Goal: Information Seeking & Learning: Learn about a topic

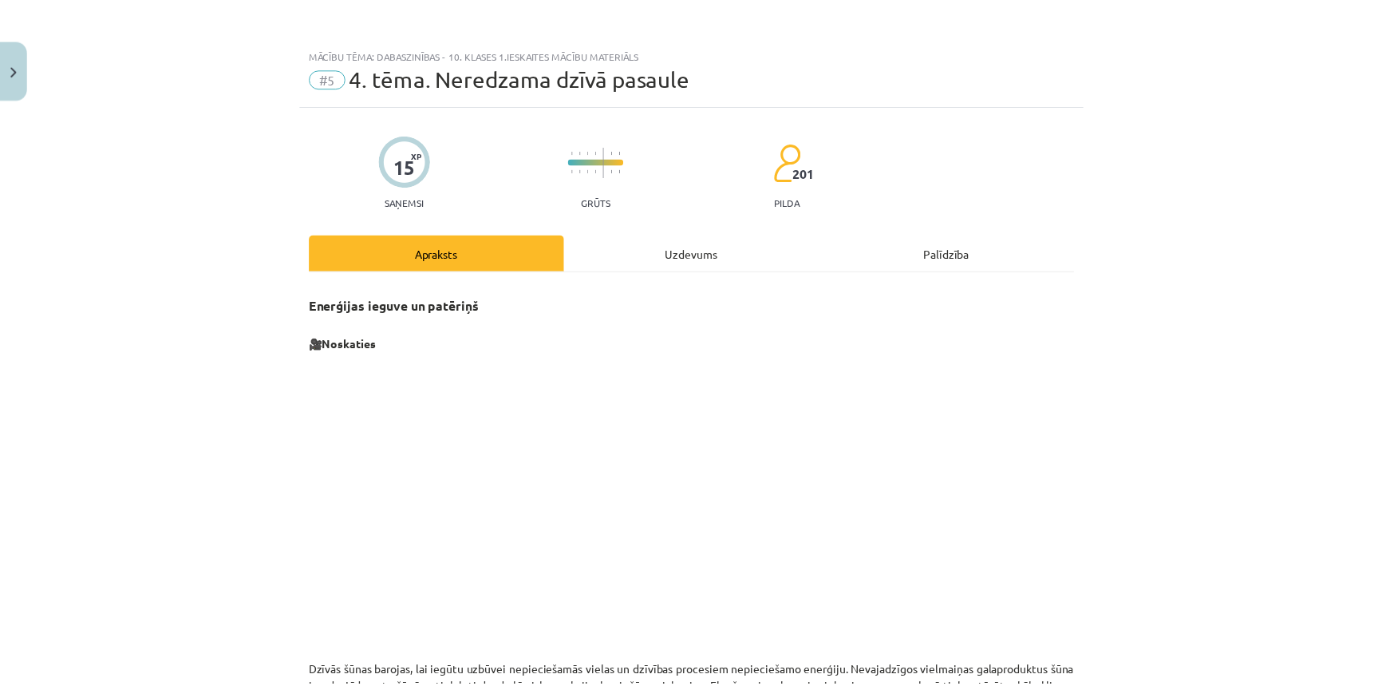
scroll to position [144, 0]
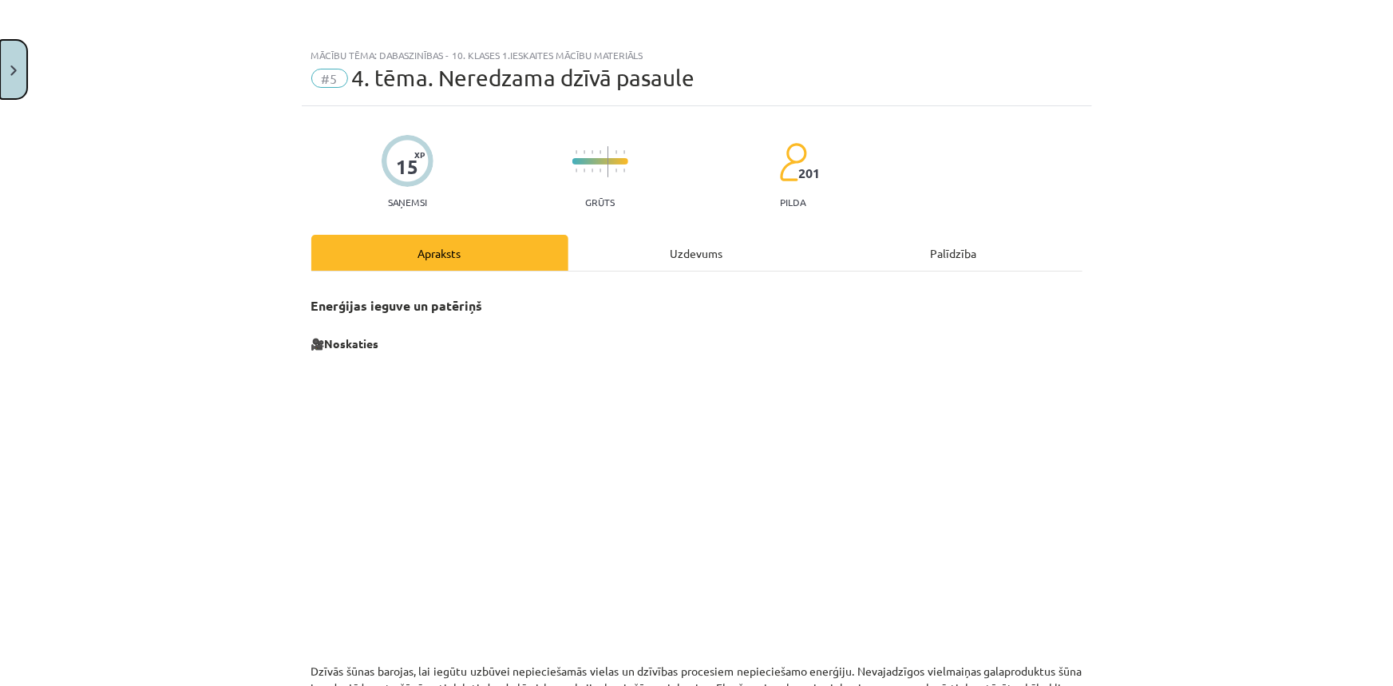
click at [17, 71] on button "Close" at bounding box center [13, 69] width 27 height 59
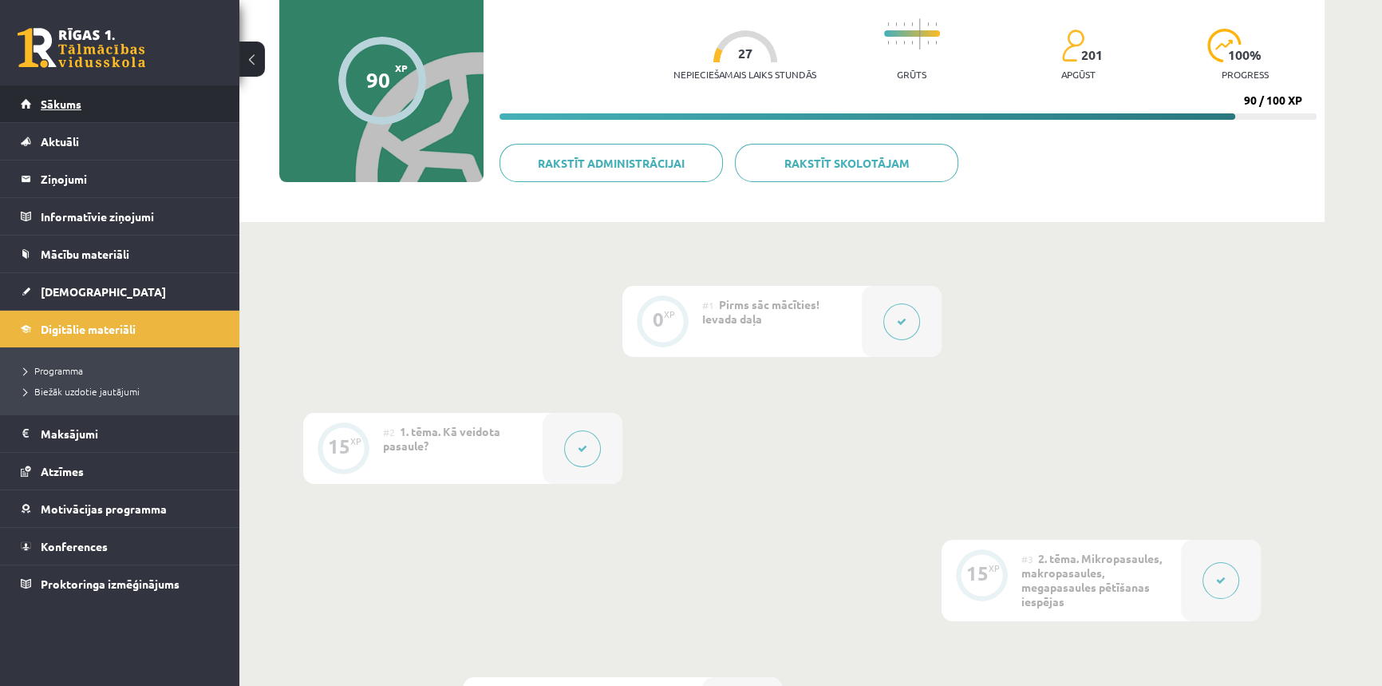
click at [80, 97] on span "Sākums" at bounding box center [61, 104] width 41 height 14
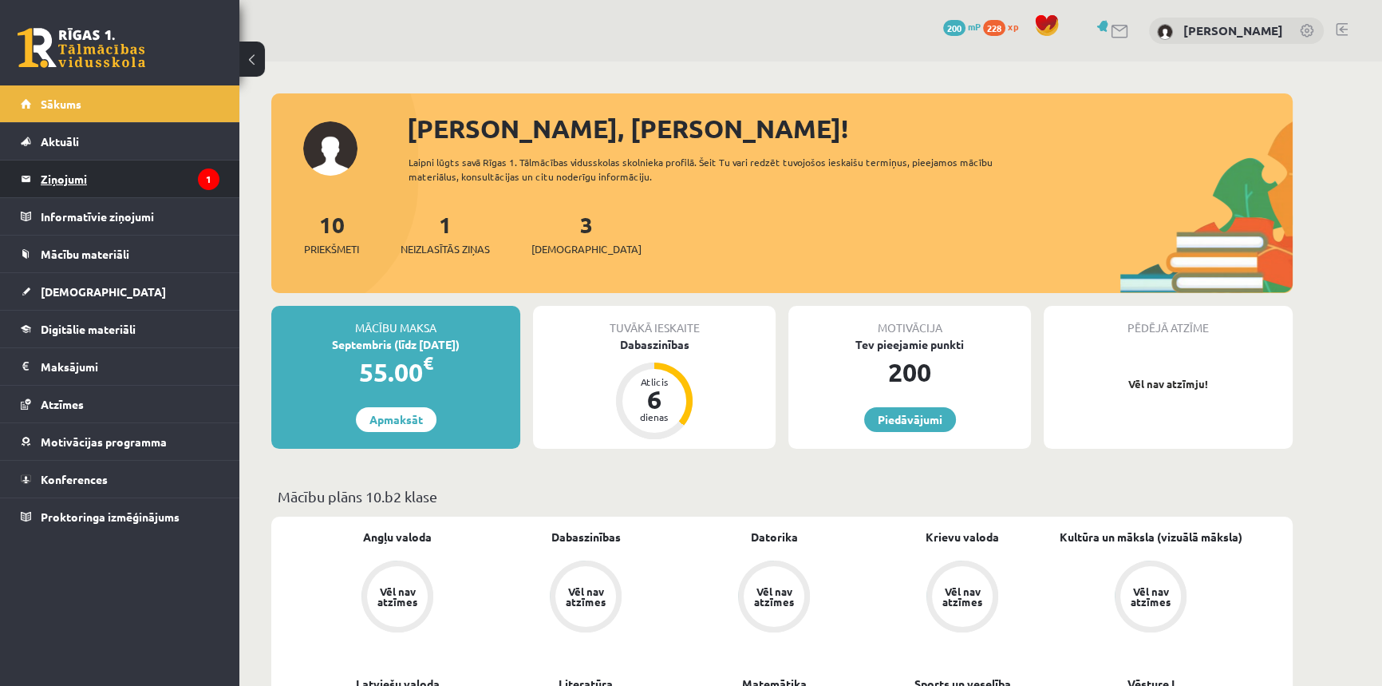
click at [97, 179] on legend "Ziņojumi 1" at bounding box center [130, 178] width 179 height 37
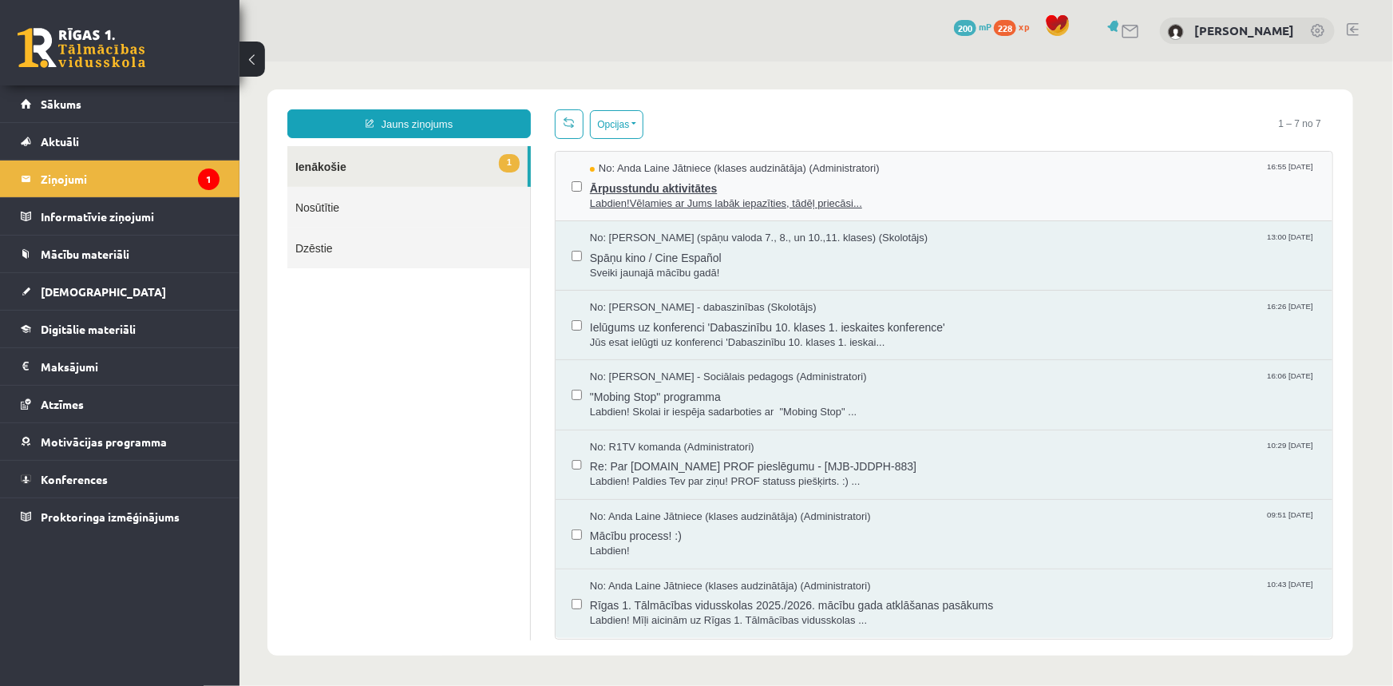
click at [682, 197] on span "Labdien!Vēlamies ar Jums labāk iepazīties, tādēļ priecāsi..." at bounding box center [952, 203] width 726 height 15
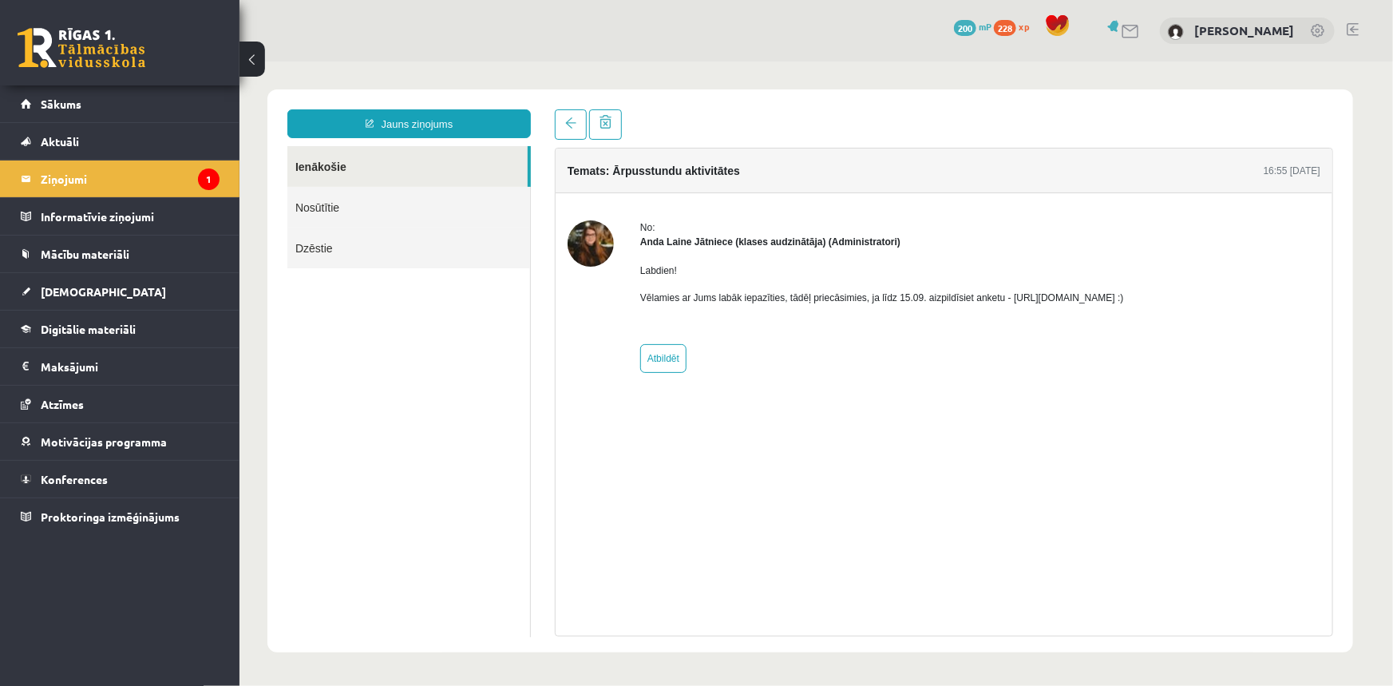
click at [604, 247] on img at bounding box center [590, 242] width 46 height 46
click at [1034, 284] on div "Labdien! Vēlamies ar Jums labāk iepazīties, tādēļ priecāsimies, ja līdz 15.09. …" at bounding box center [881, 289] width 484 height 83
click at [1028, 295] on p "Vēlamies ar Jums labāk iepazīties, tādēļ priecāsimies, ja līdz 15.09. aizpildīs…" at bounding box center [881, 297] width 484 height 14
click at [205, 175] on icon "1" at bounding box center [209, 179] width 22 height 22
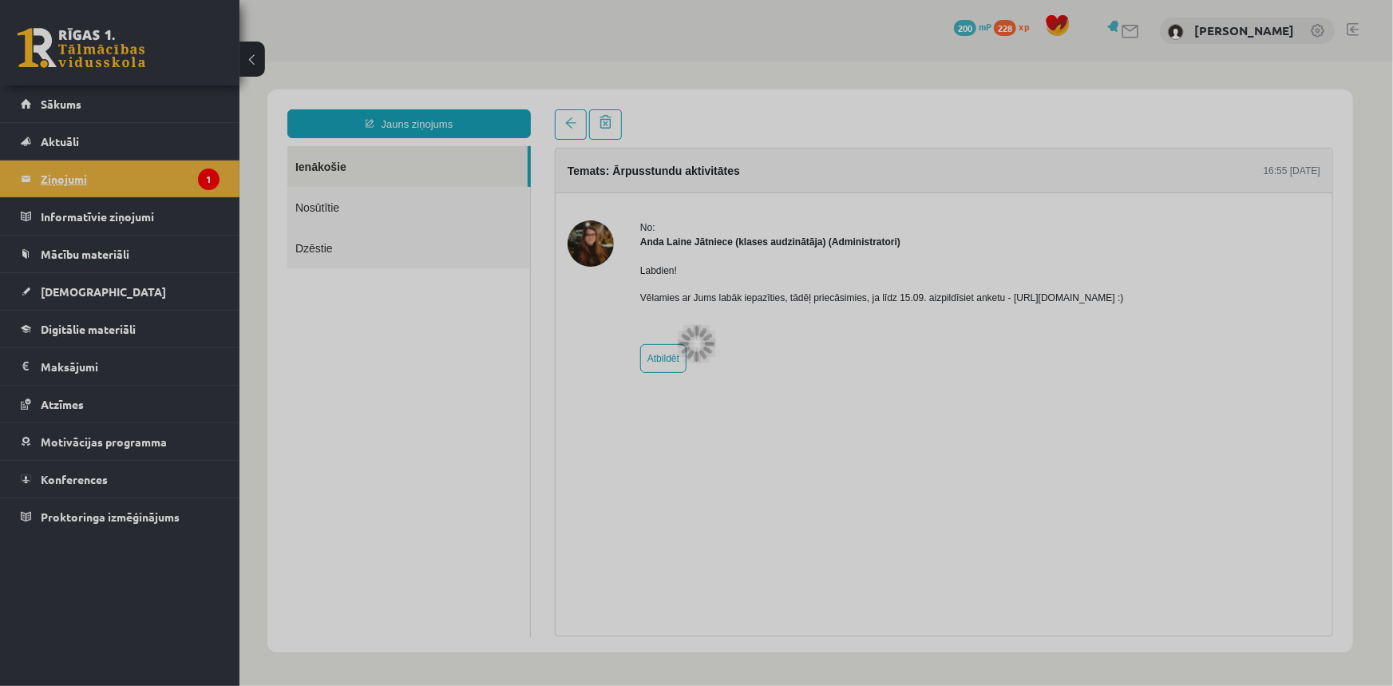
click at [205, 175] on div at bounding box center [696, 343] width 1393 height 686
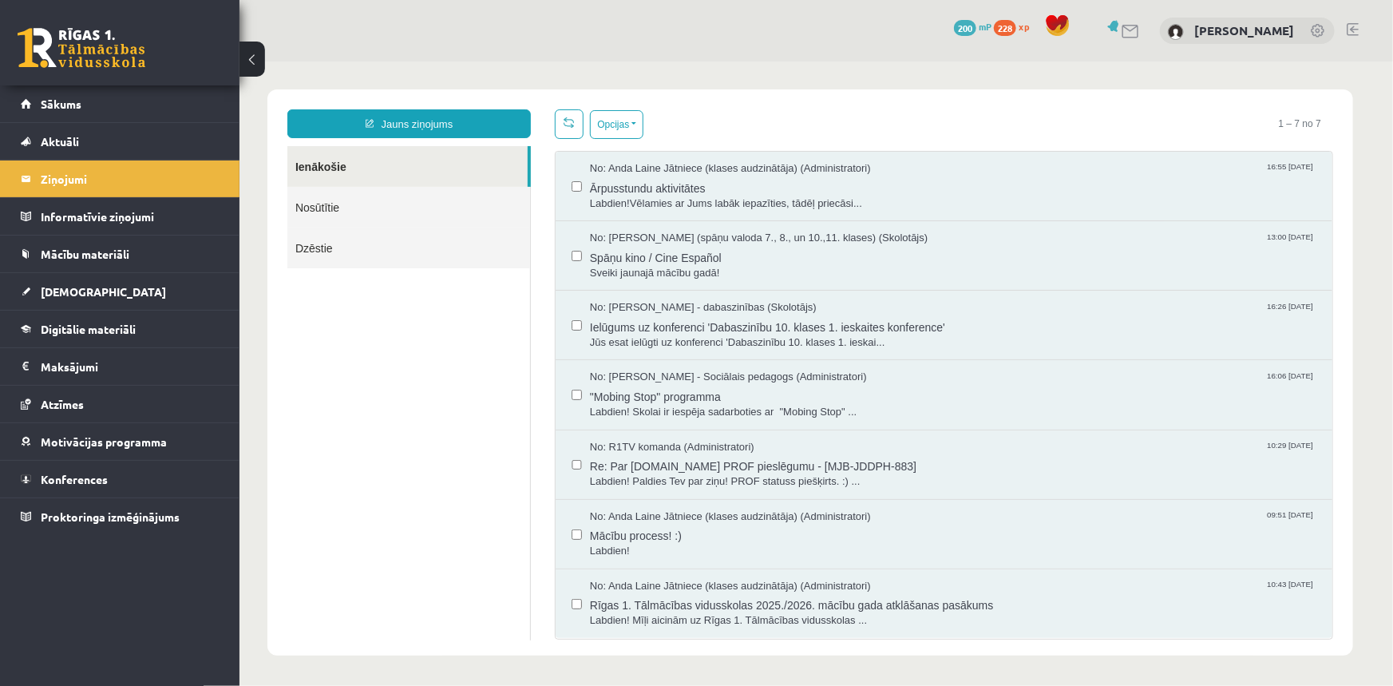
click at [86, 42] on link at bounding box center [82, 48] width 128 height 40
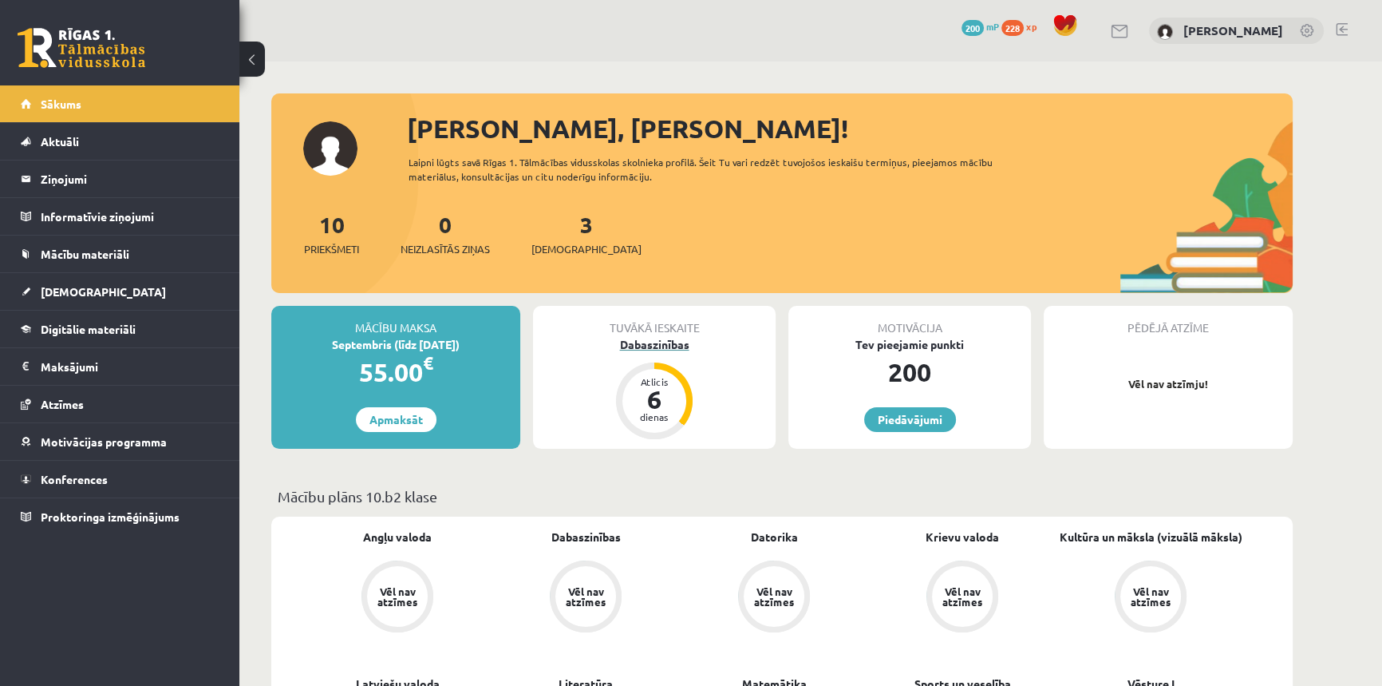
click at [637, 342] on div "Dabaszinības" at bounding box center [654, 344] width 243 height 17
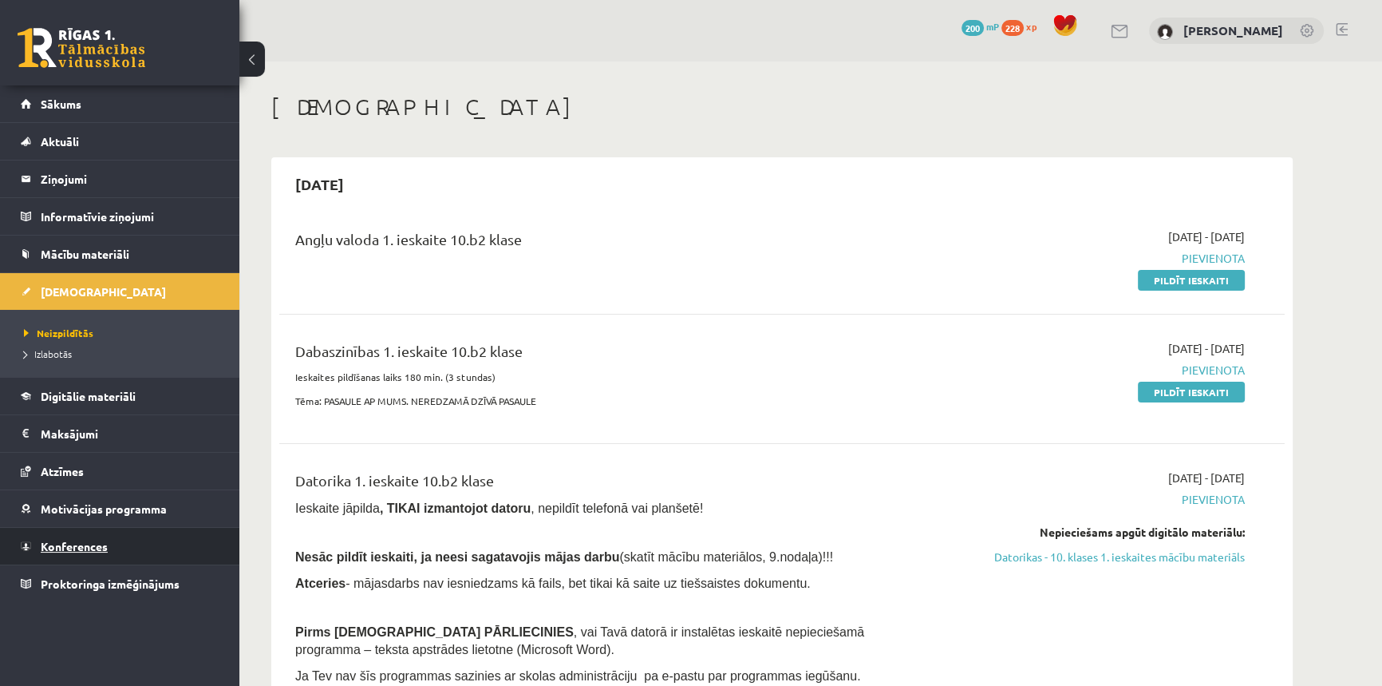
click at [67, 548] on span "Konferences" at bounding box center [74, 546] width 67 height 14
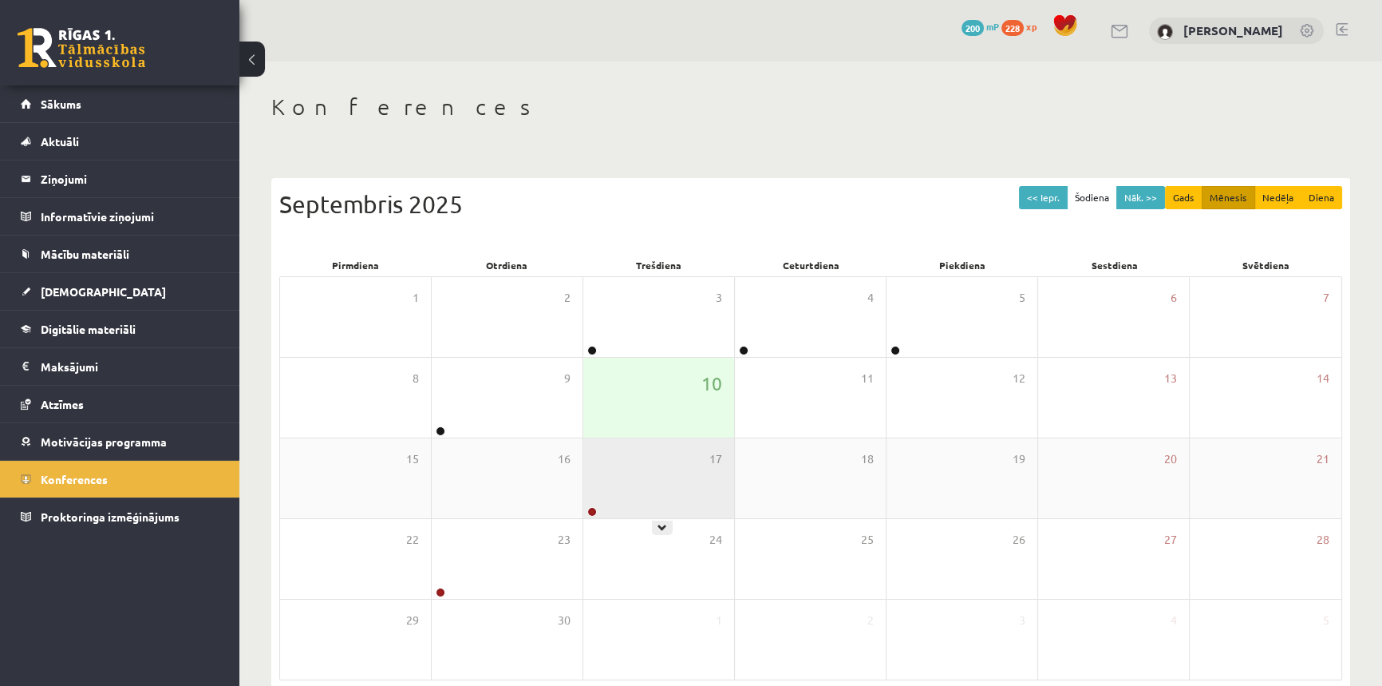
click at [603, 508] on div "17" at bounding box center [658, 478] width 151 height 80
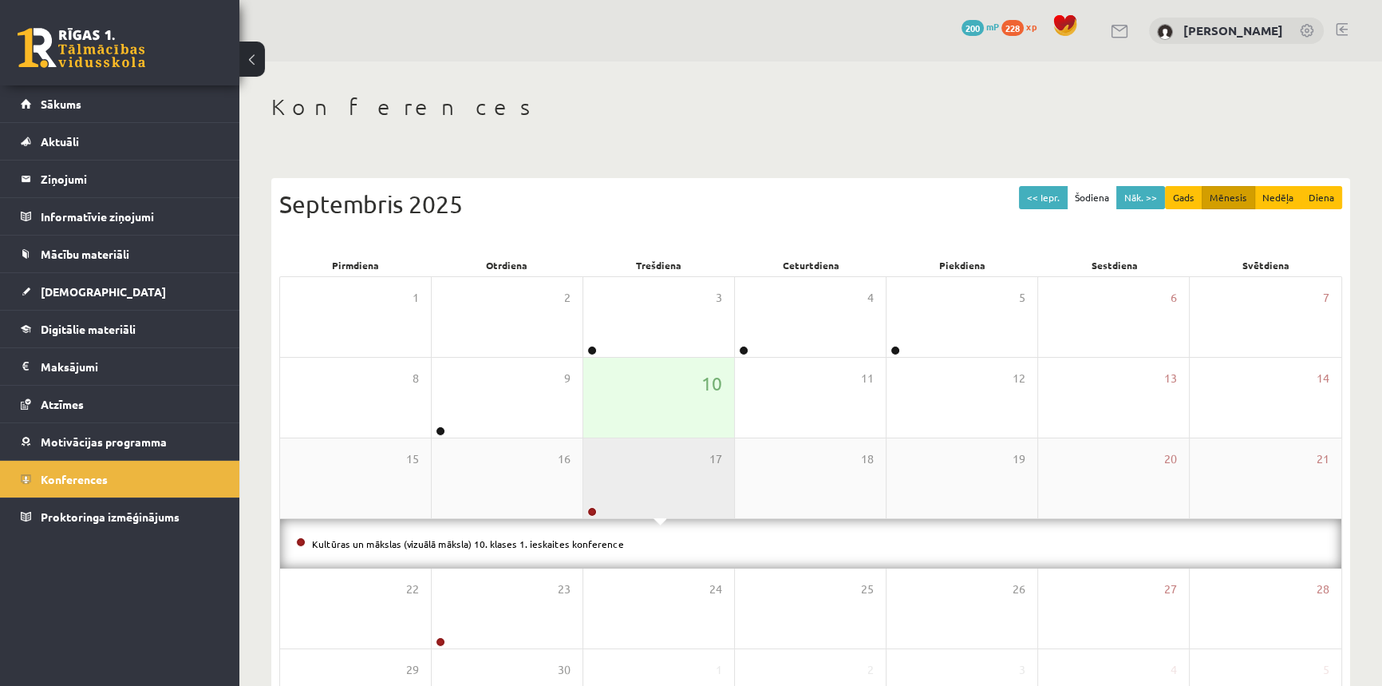
click at [603, 508] on div "17" at bounding box center [658, 478] width 151 height 80
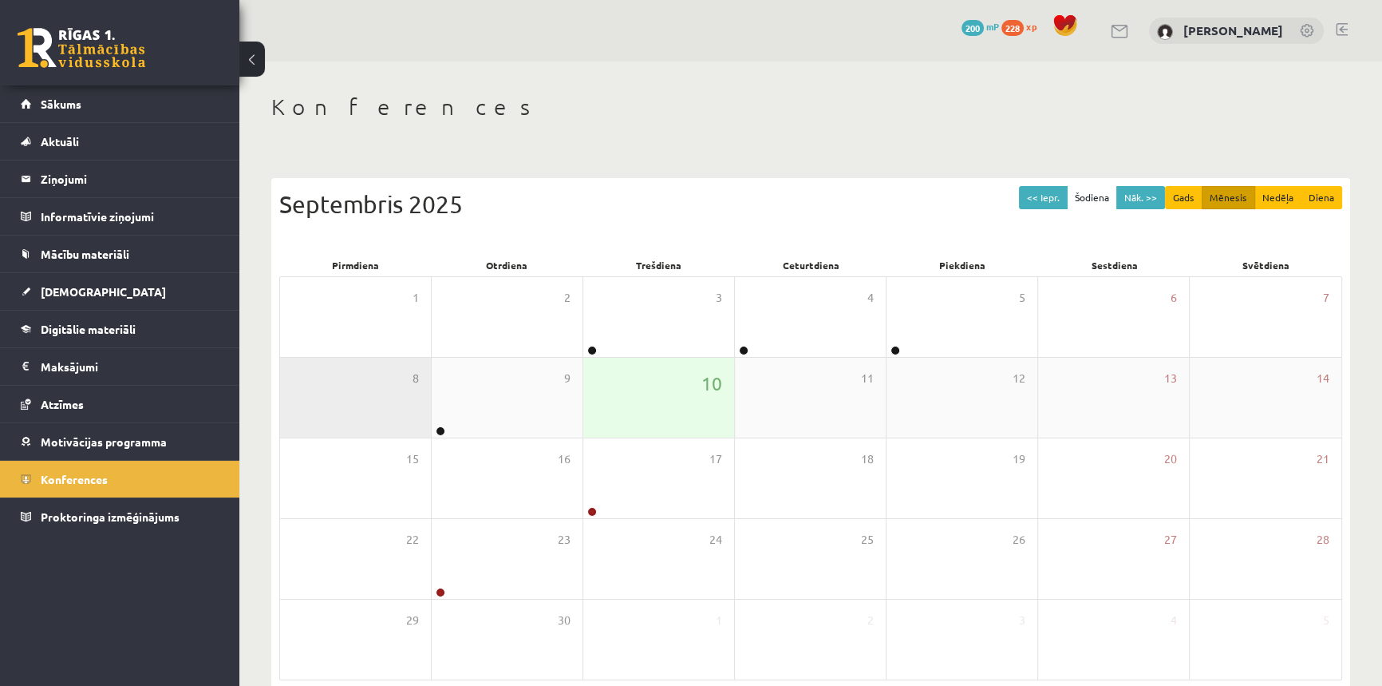
click at [431, 427] on div "8" at bounding box center [356, 398] width 152 height 80
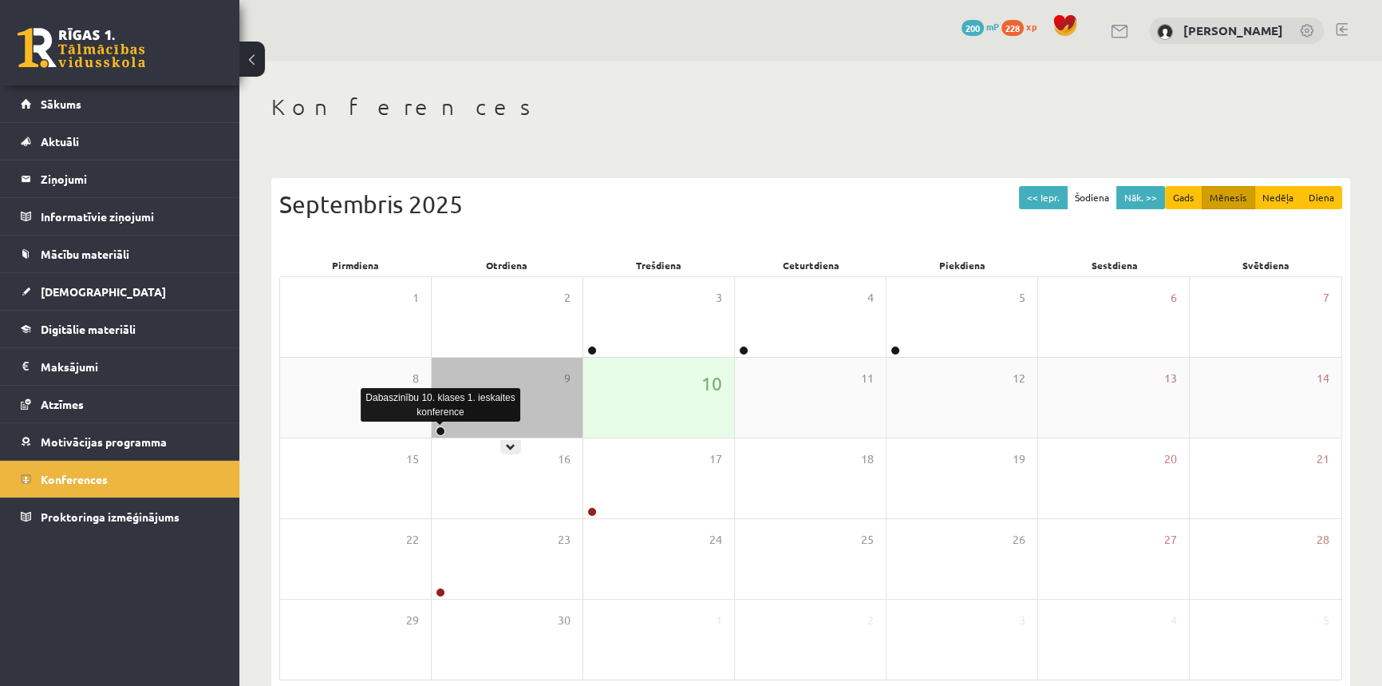
click at [442, 430] on link at bounding box center [441, 431] width 10 height 10
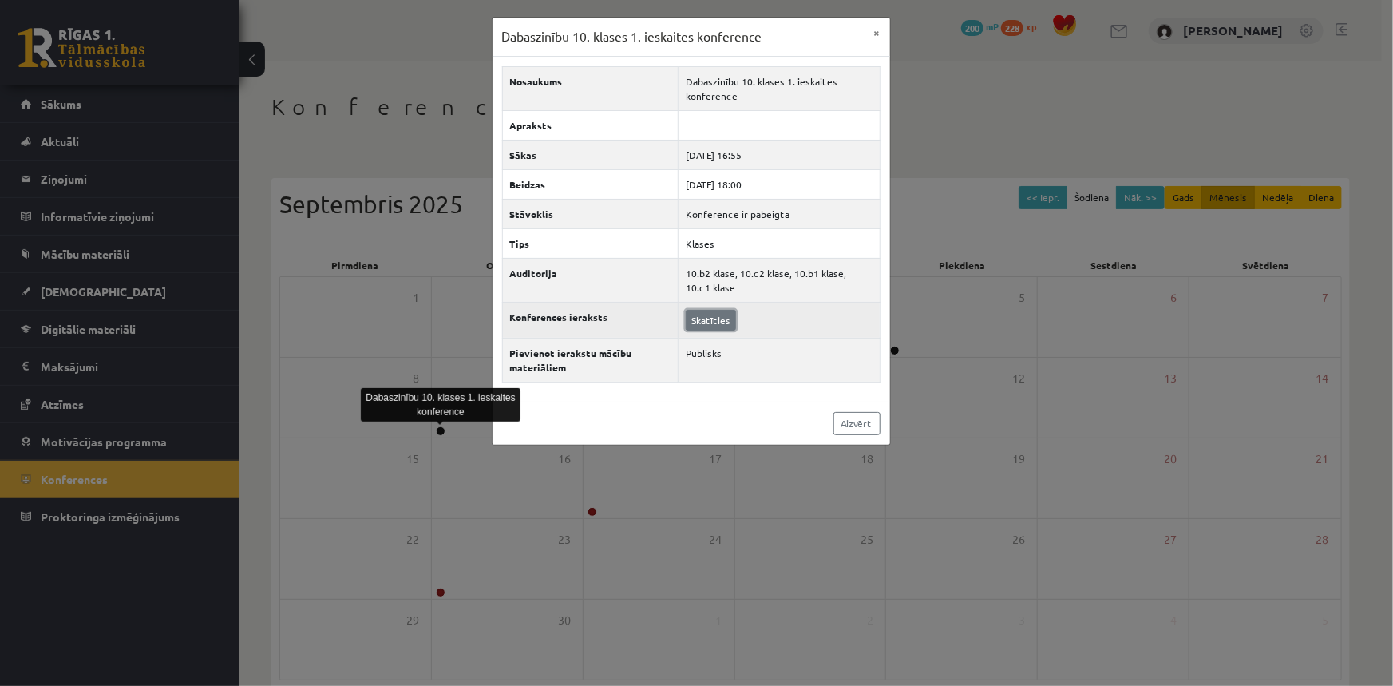
click at [723, 326] on link "Skatīties" at bounding box center [711, 320] width 50 height 21
